Goal: Book appointment/travel/reservation

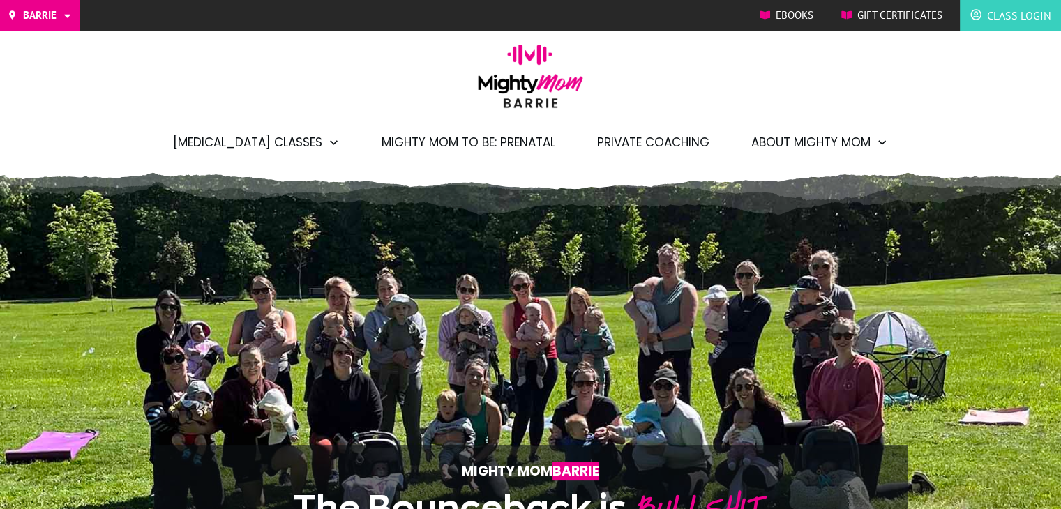
click at [251, 208] on span "Full Package Sessions" at bounding box center [287, 199] width 182 height 18
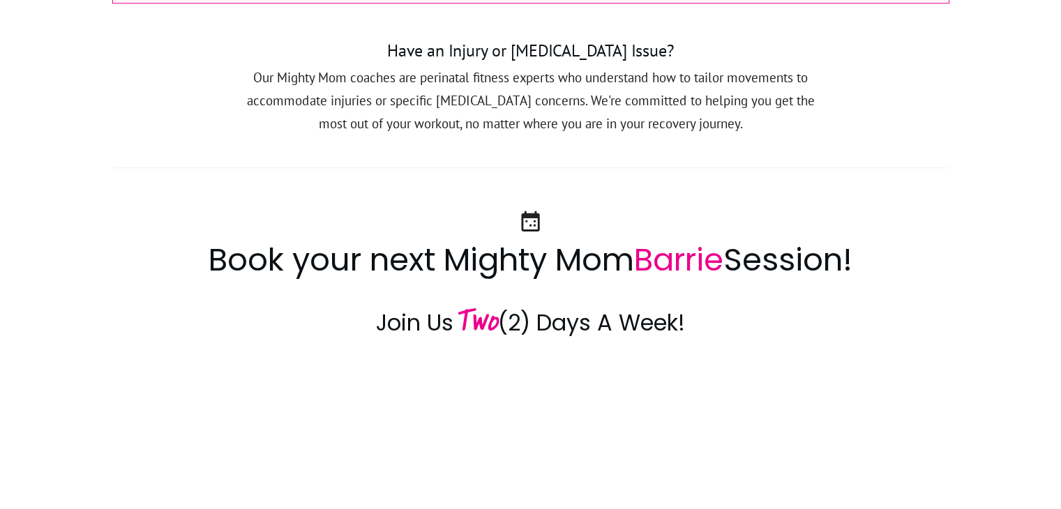
scroll to position [1604, 0]
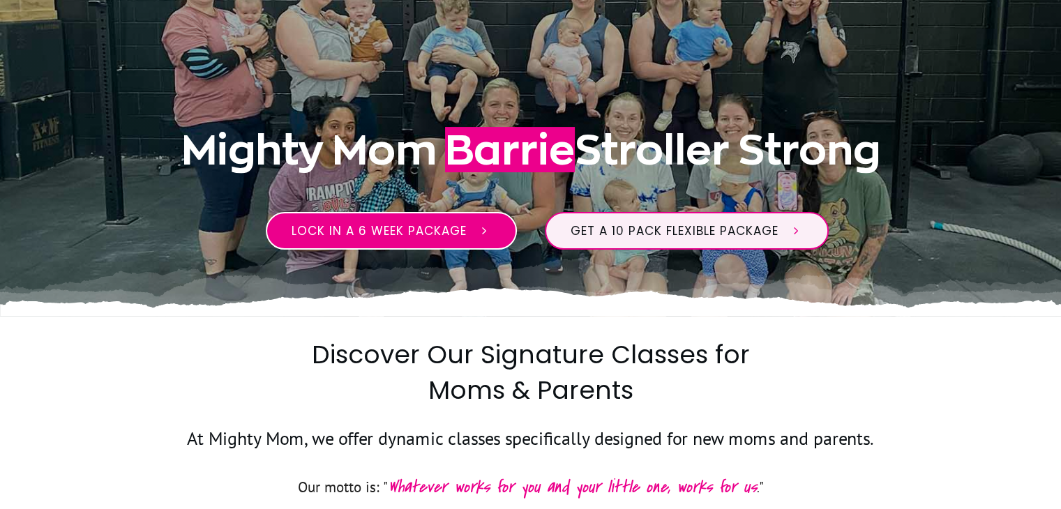
click at [385, 218] on link "Lock in a 6 week package" at bounding box center [391, 231] width 251 height 38
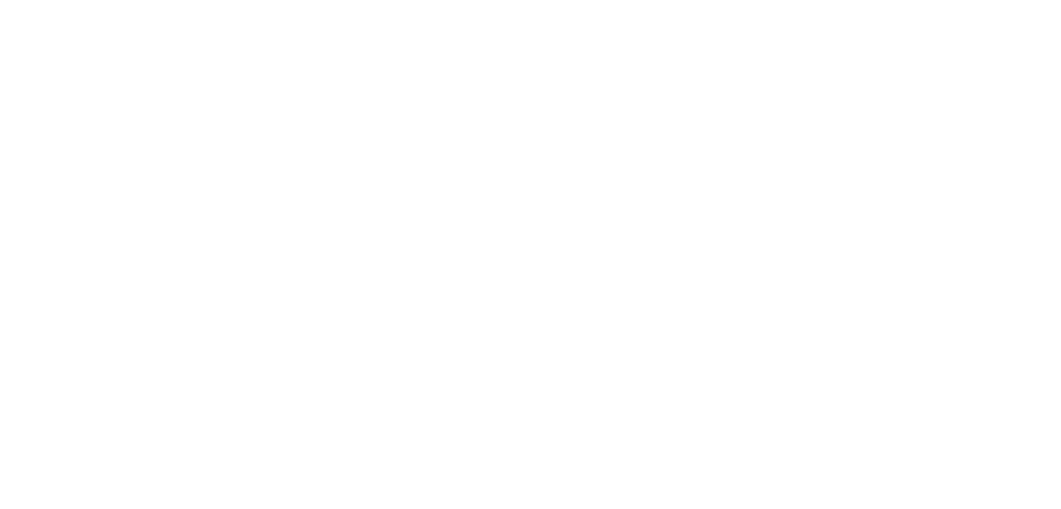
scroll to position [1690, 0]
